Goal: Find contact information: Find contact information

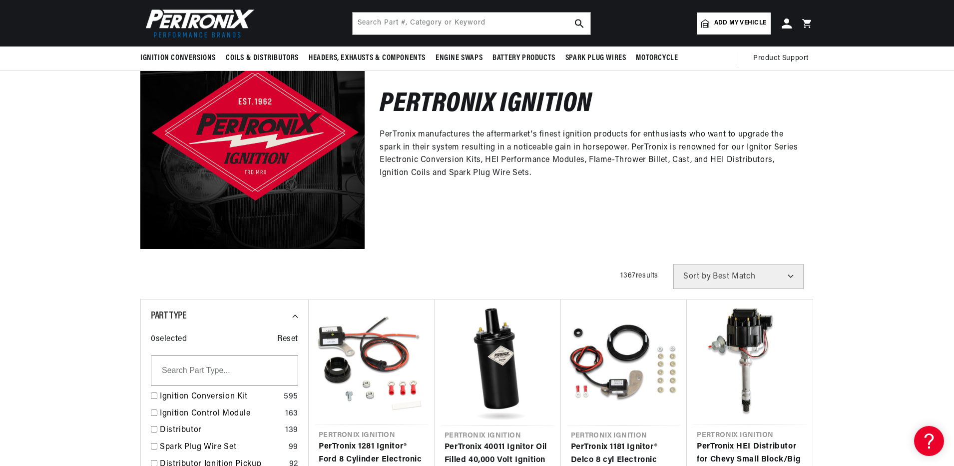
click at [169, 371] on input "text" at bounding box center [224, 370] width 147 height 30
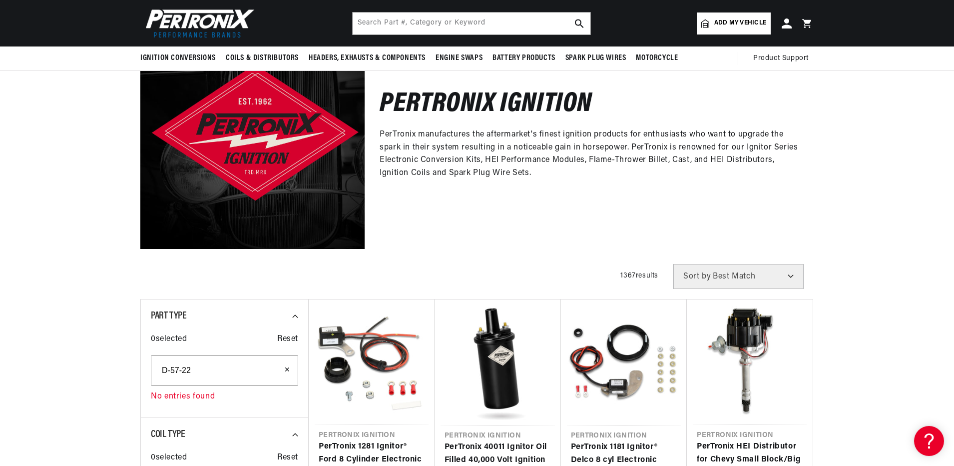
scroll to position [0, 1248]
click at [205, 365] on input "D-57-22" at bounding box center [224, 370] width 147 height 30
type input "D"
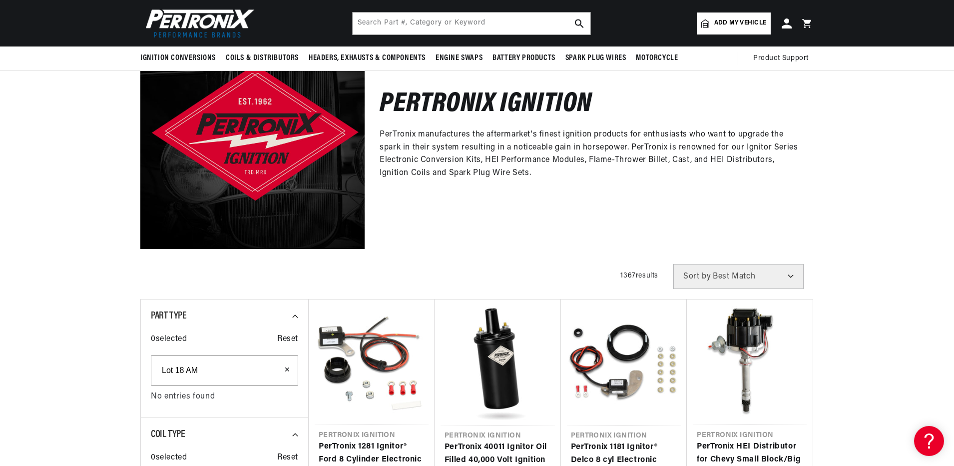
type input "Lot 18 AM"
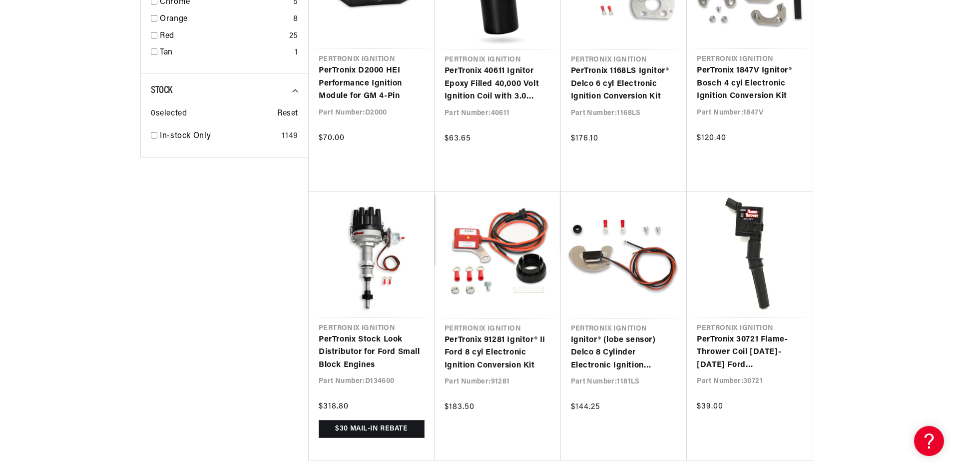
scroll to position [0, 1248]
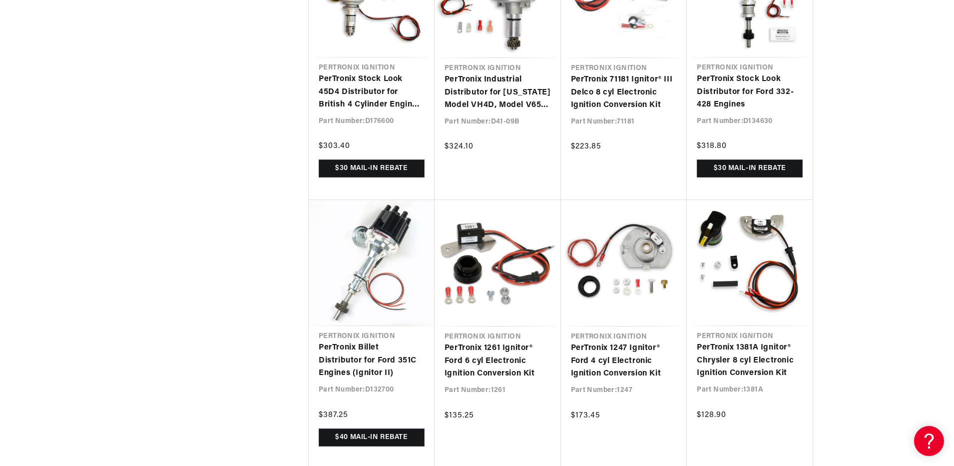
scroll to position [2348, 0]
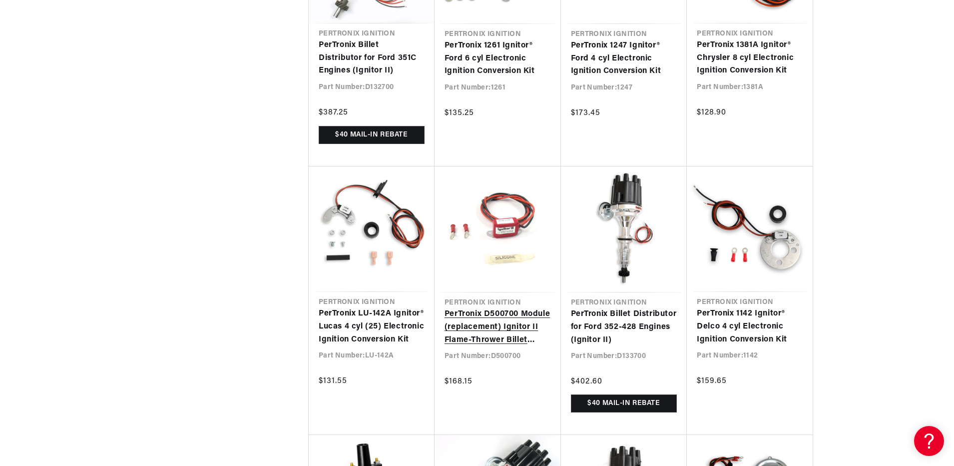
click at [483, 312] on link "PerTronix D500700 Module (replacement) Ignitor II Flame-Thrower Billet Distribu…" at bounding box center [498, 327] width 106 height 38
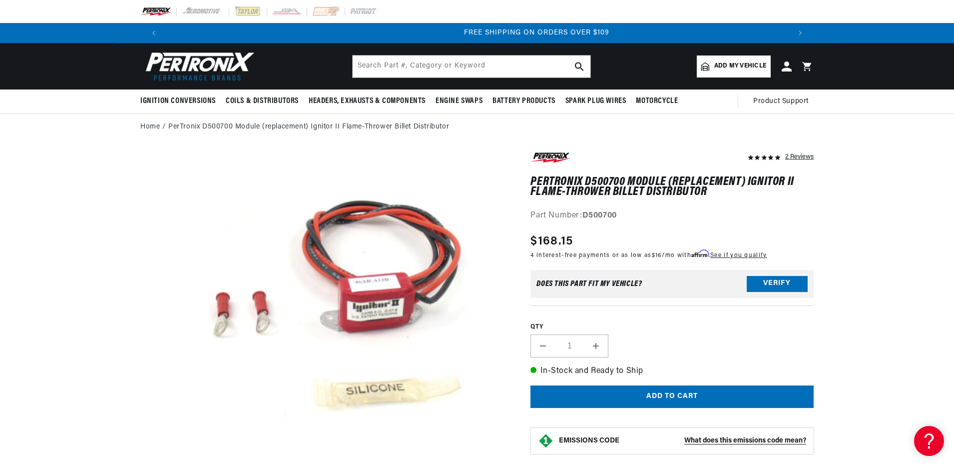
scroll to position [0, 1248]
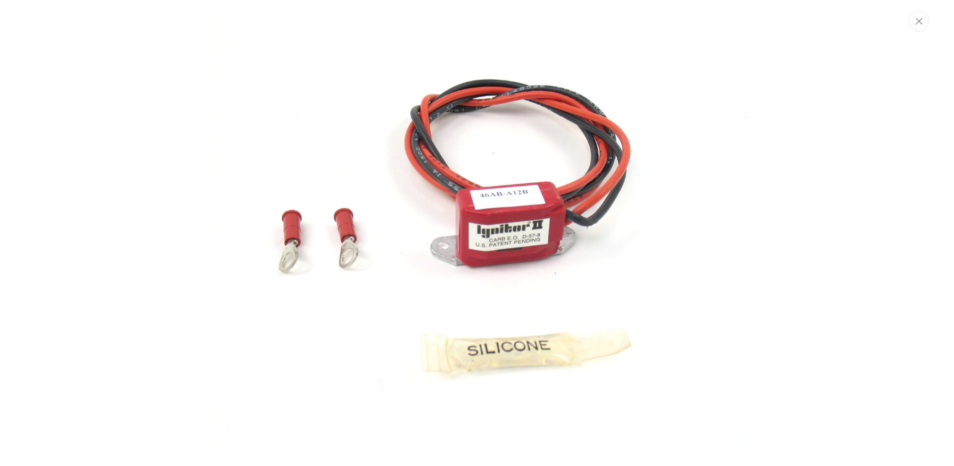
scroll to position [0, 0]
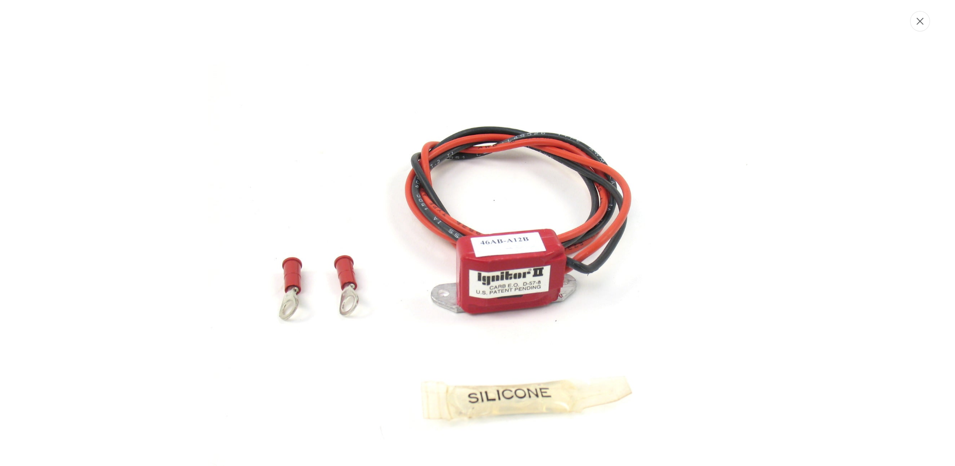
click at [914, 26] on button "Close" at bounding box center [920, 21] width 20 height 20
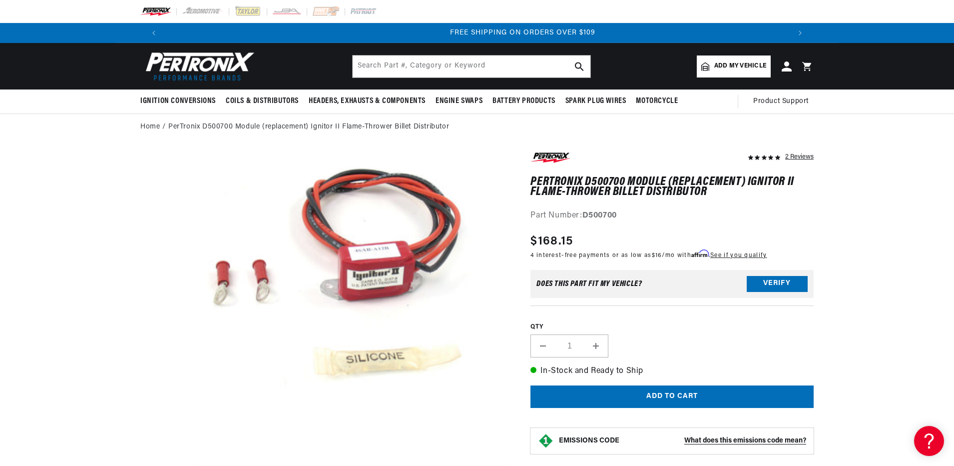
scroll to position [0, 1248]
click at [419, 65] on input "text" at bounding box center [472, 66] width 238 height 22
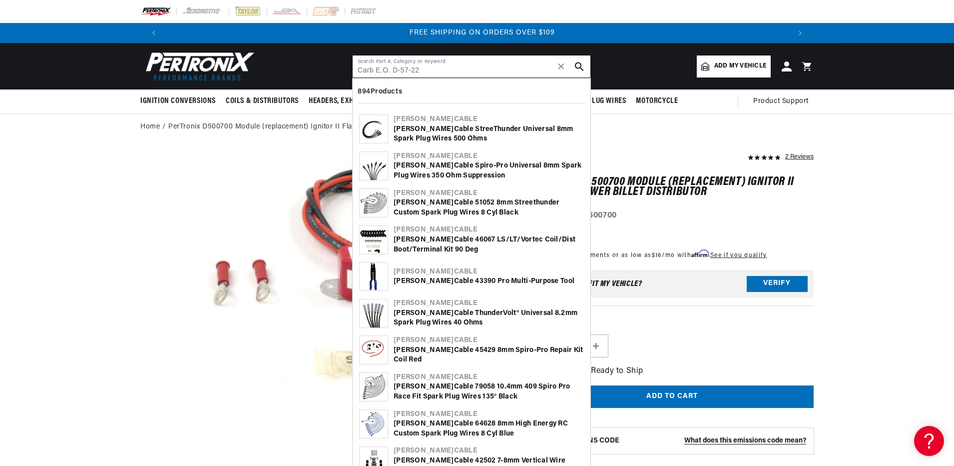
type input "Carb E.O. D-57-22"
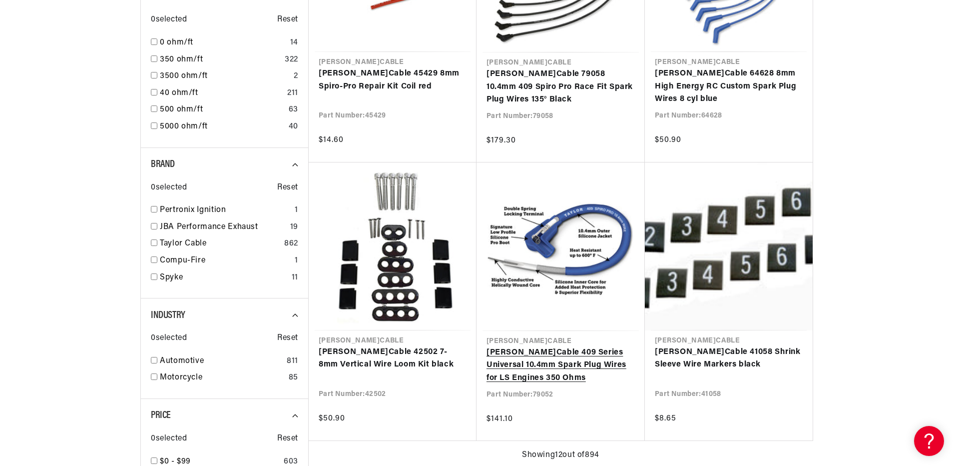
scroll to position [0, 1248]
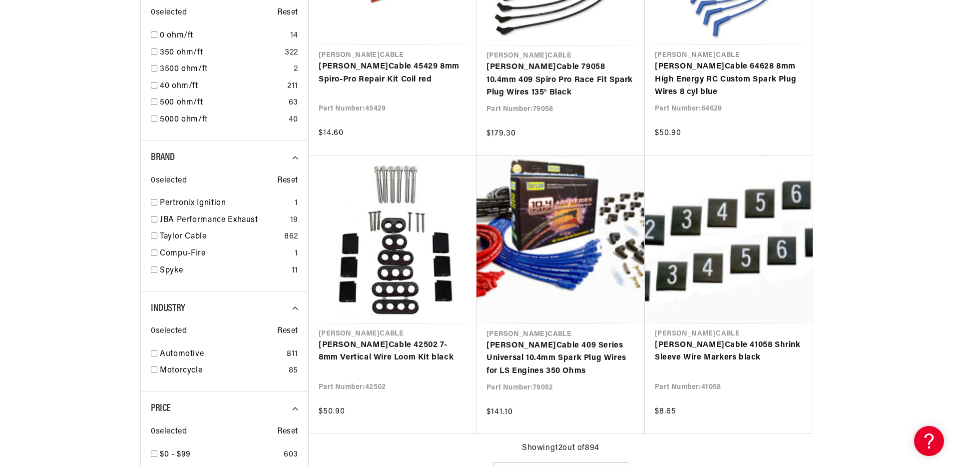
type input "Cab"
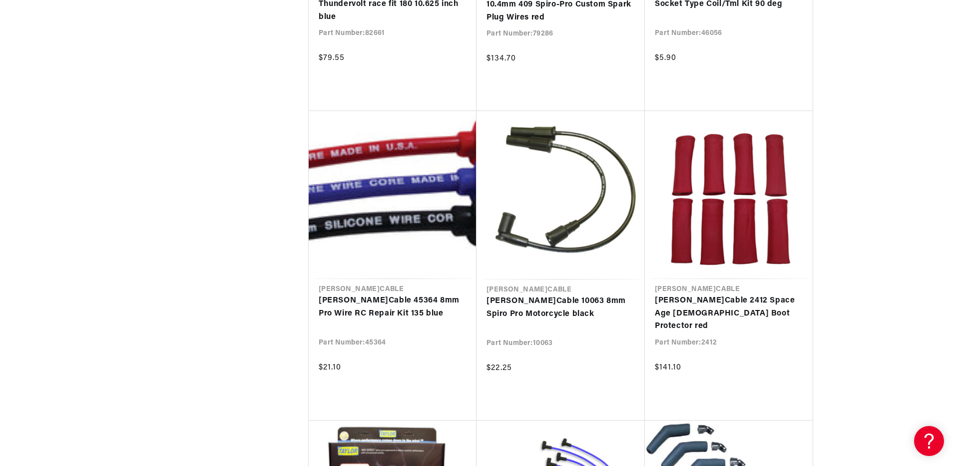
scroll to position [5696, 0]
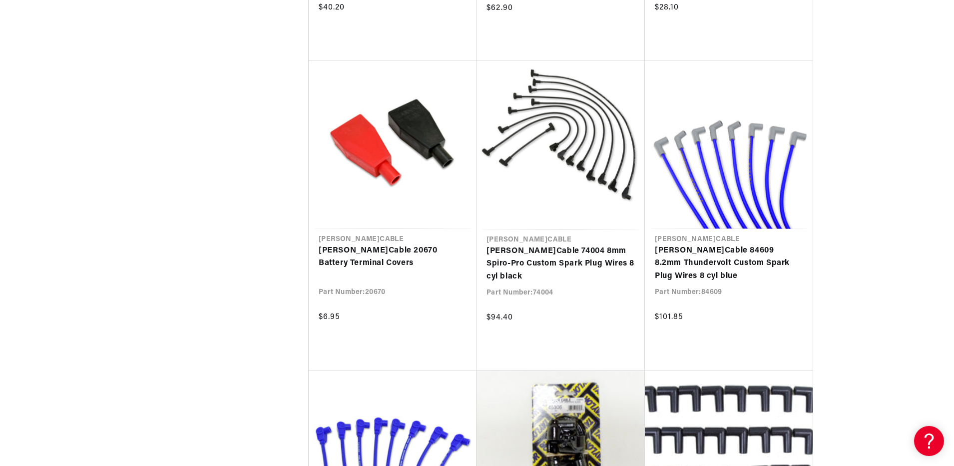
scroll to position [6945, 0]
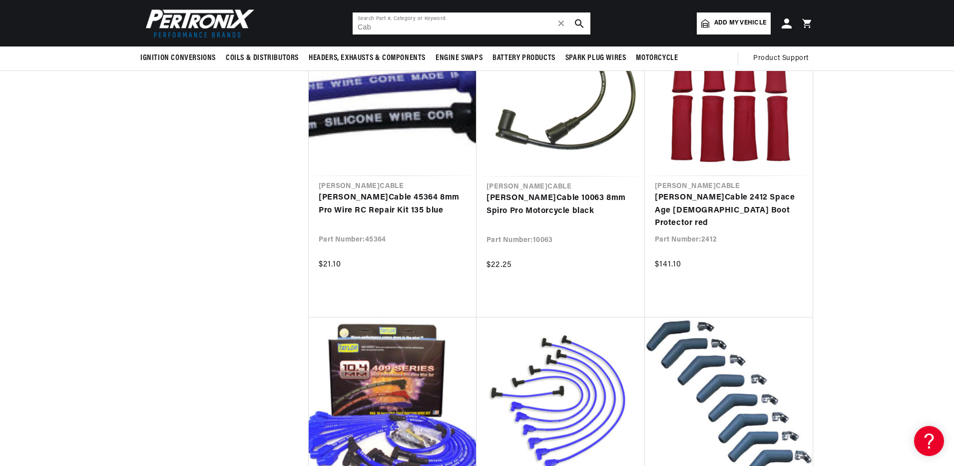
click at [415, 24] on input "Cab" at bounding box center [472, 23] width 238 height 22
click at [564, 23] on span "✕" at bounding box center [561, 23] width 9 height 0
click at [413, 22] on input "text" at bounding box center [472, 23] width 238 height 22
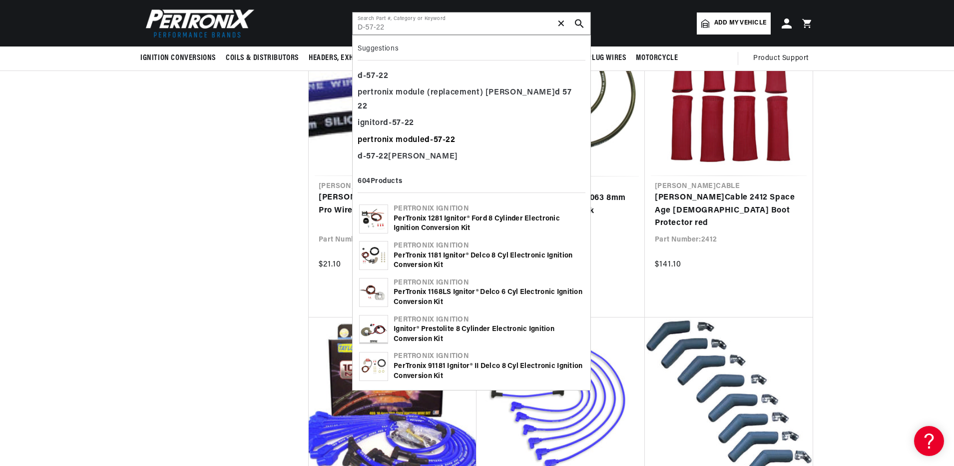
click at [384, 132] on div "pertronix module d - 57 - 22" at bounding box center [472, 140] width 228 height 17
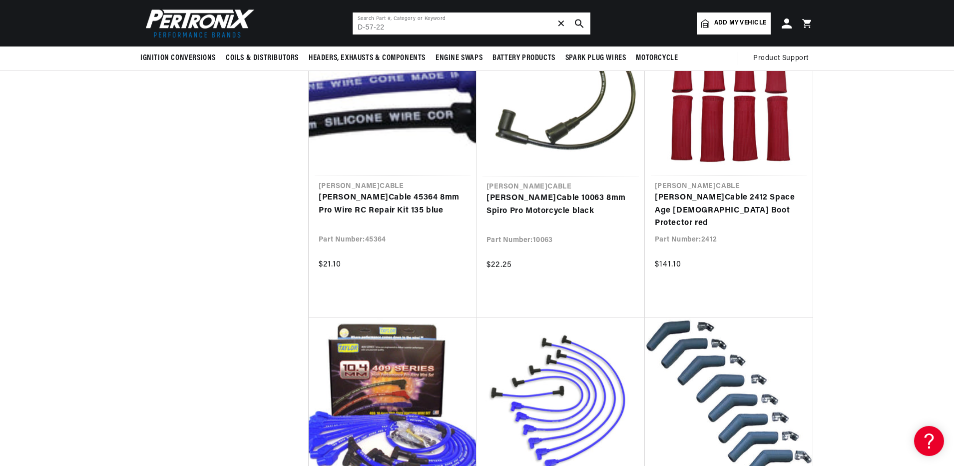
type input "pertronix module d-57-22"
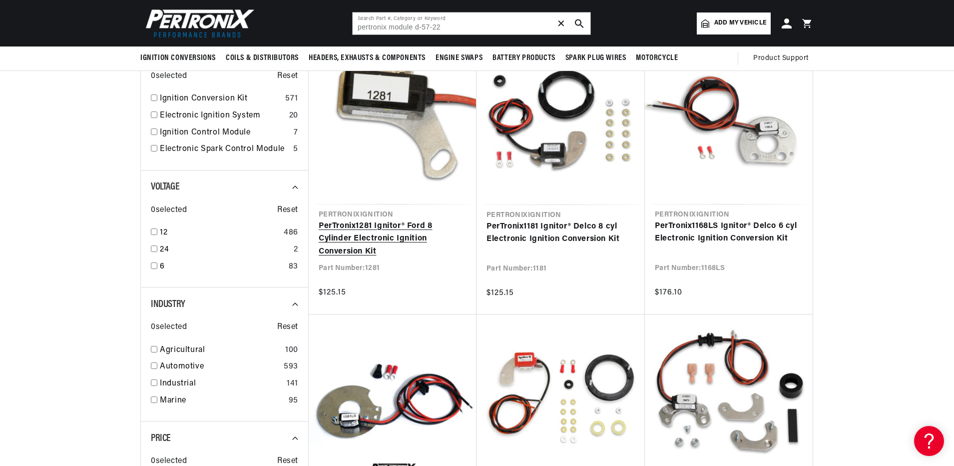
click at [402, 220] on link "PerTronix 1281 Ignitor® Ford 8 Cylinder Electronic Ignition Conversion Kit" at bounding box center [393, 239] width 148 height 38
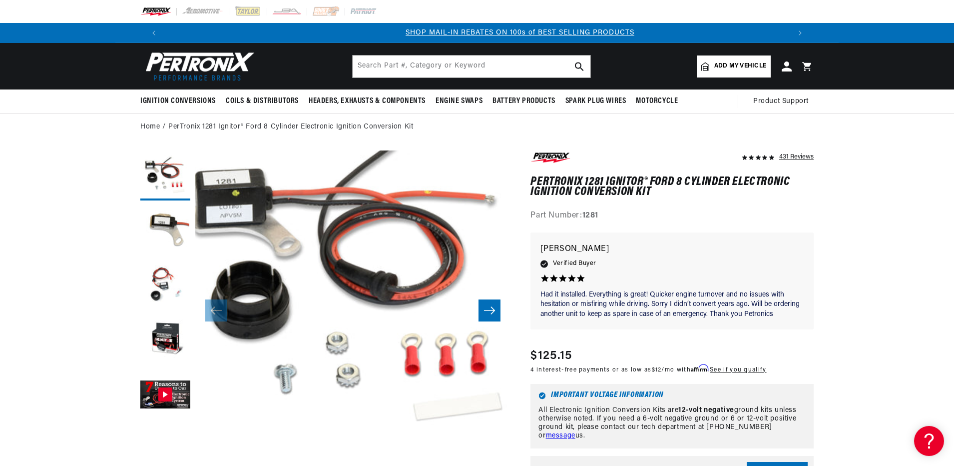
scroll to position [0, 624]
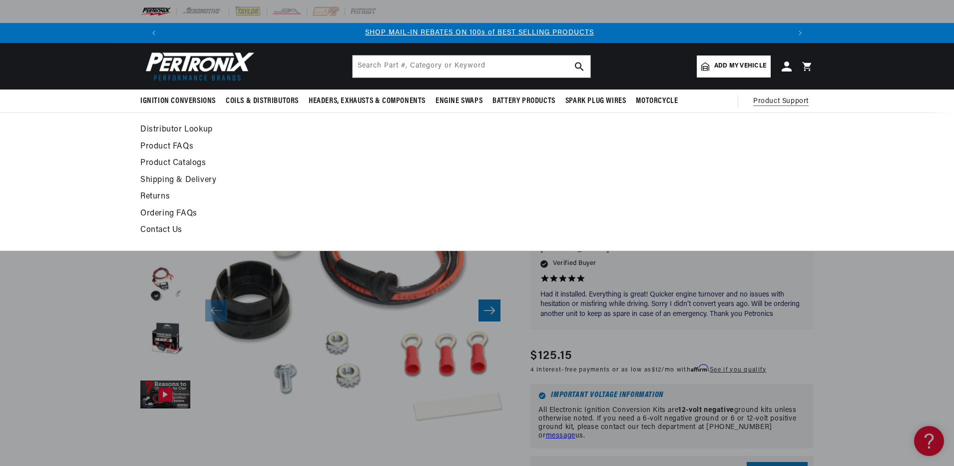
click at [778, 98] on span "Product Support" at bounding box center [780, 101] width 55 height 11
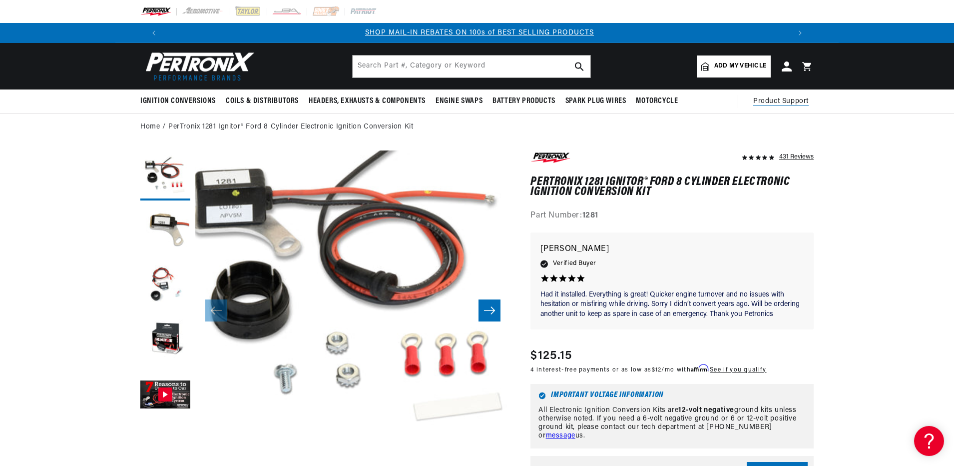
click at [780, 98] on span "Product Support" at bounding box center [780, 101] width 55 height 11
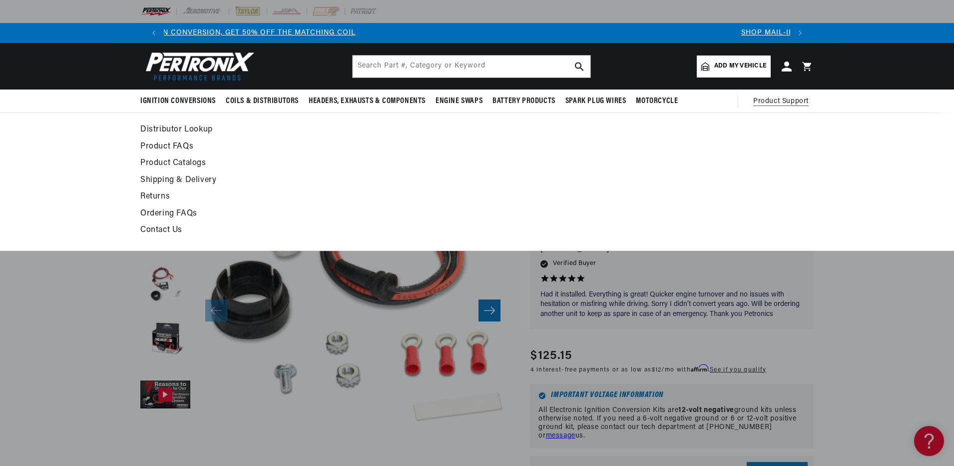
scroll to position [0, 0]
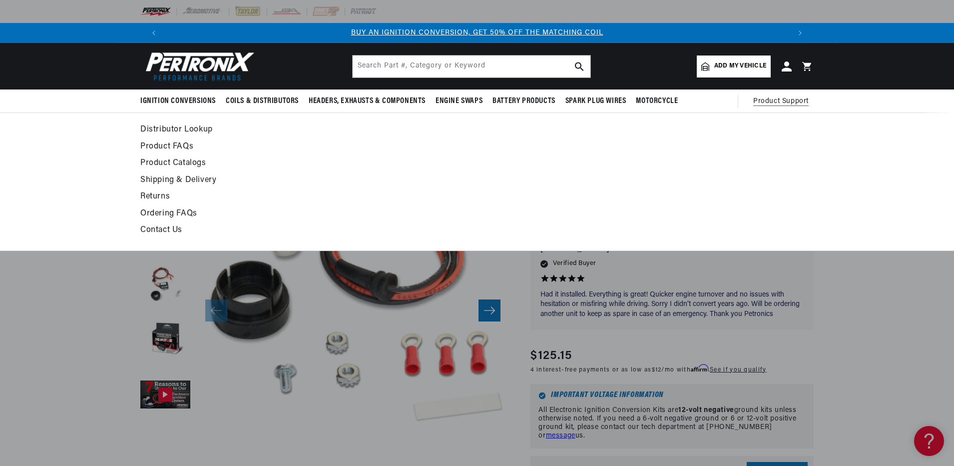
click at [169, 229] on link "Contact Us" at bounding box center [385, 230] width 491 height 14
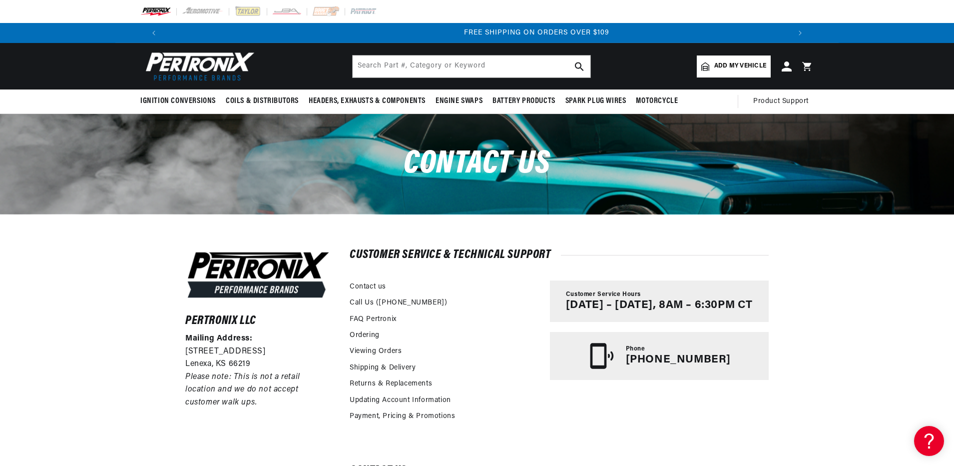
scroll to position [0, 1248]
click at [371, 286] on link "Contact us" at bounding box center [368, 286] width 36 height 11
click at [787, 68] on icon at bounding box center [786, 66] width 10 height 10
drag, startPoint x: 112, startPoint y: 196, endPoint x: 68, endPoint y: 152, distance: 62.5
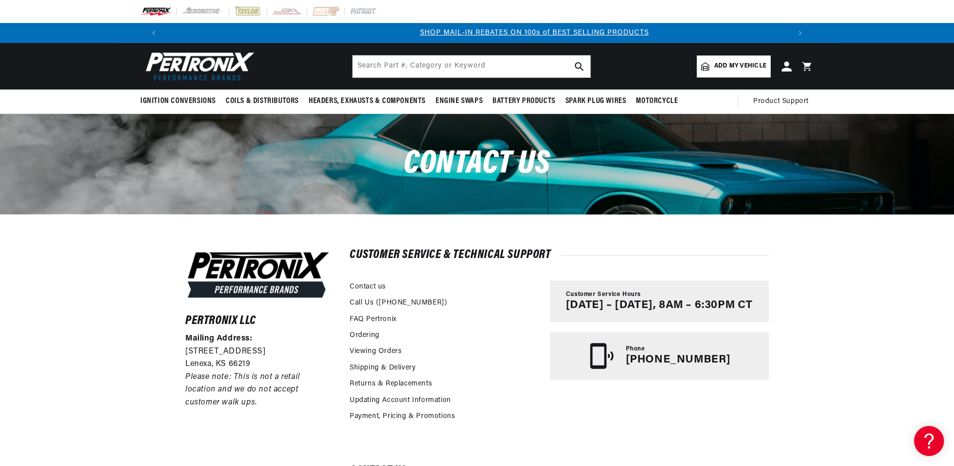
scroll to position [0, 624]
drag, startPoint x: 68, startPoint y: 152, endPoint x: 616, endPoint y: 167, distance: 547.8
click at [616, 167] on div "Contact us" at bounding box center [476, 164] width 723 height 100
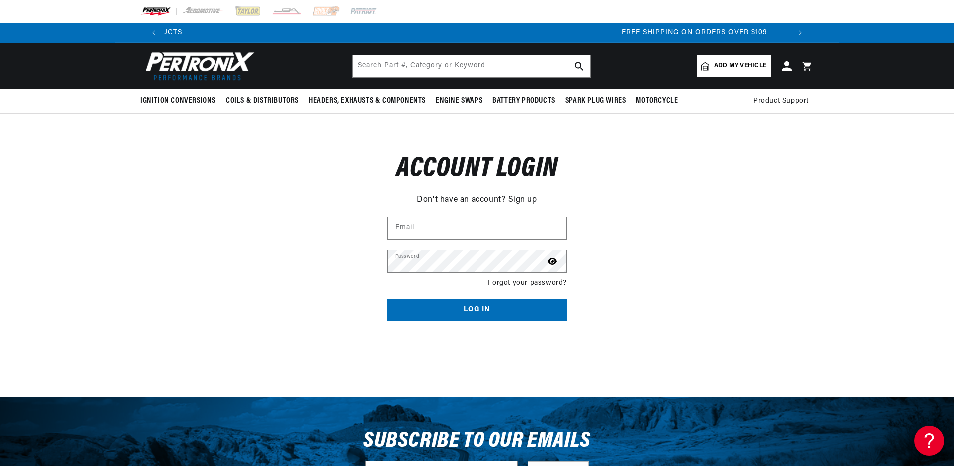
scroll to position [0, 1248]
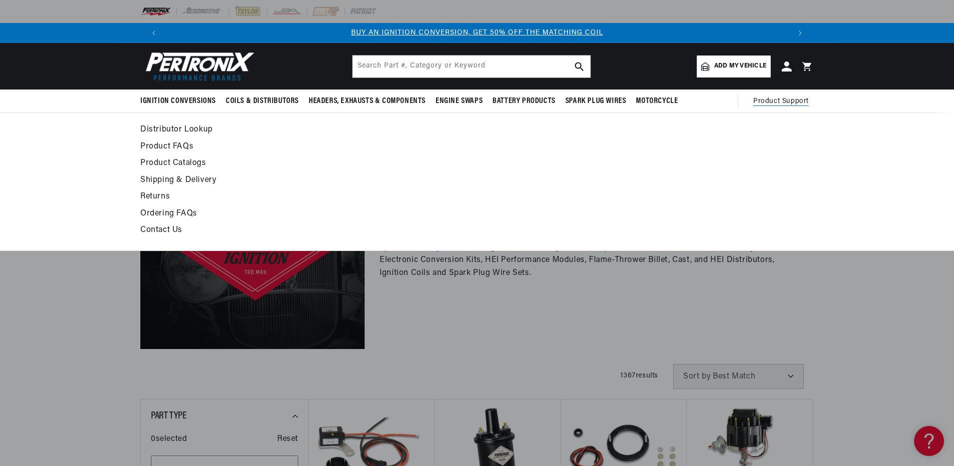
click at [765, 101] on span "Product Support" at bounding box center [780, 101] width 55 height 11
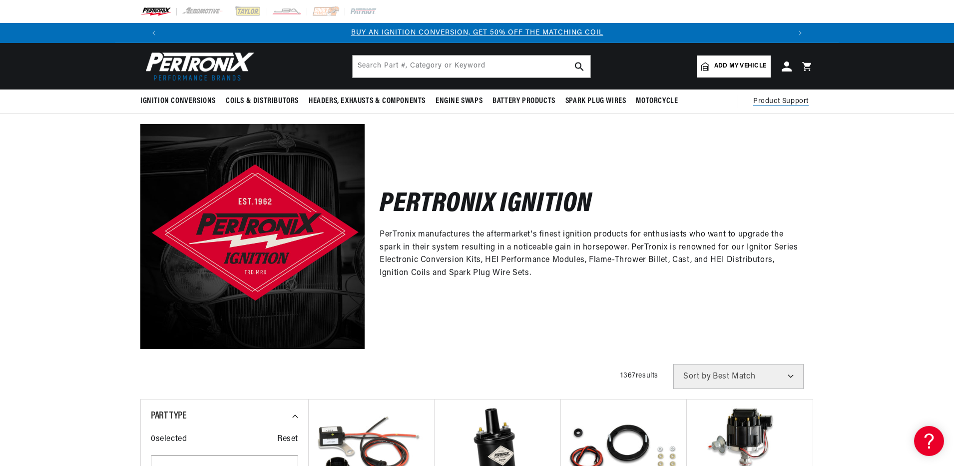
click at [784, 104] on span "Product Support" at bounding box center [780, 101] width 55 height 11
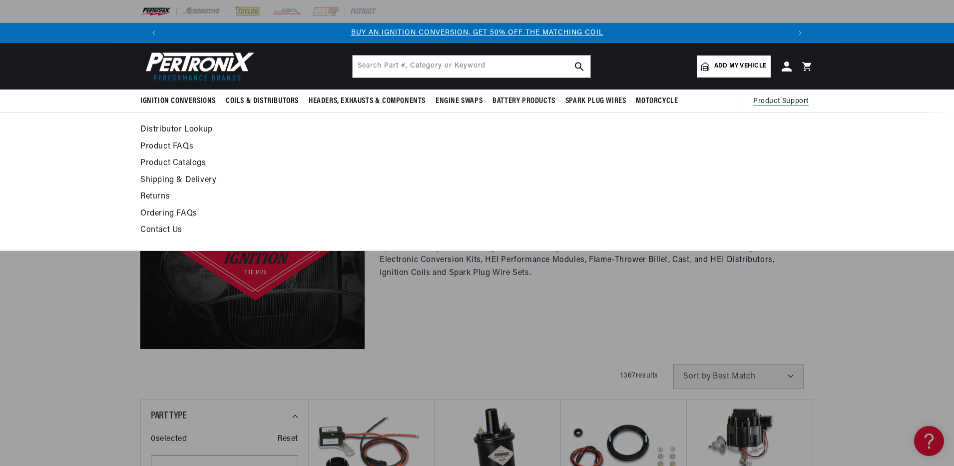
click at [166, 228] on link "Contact Us" at bounding box center [385, 230] width 491 height 14
